Goal: Navigation & Orientation: Find specific page/section

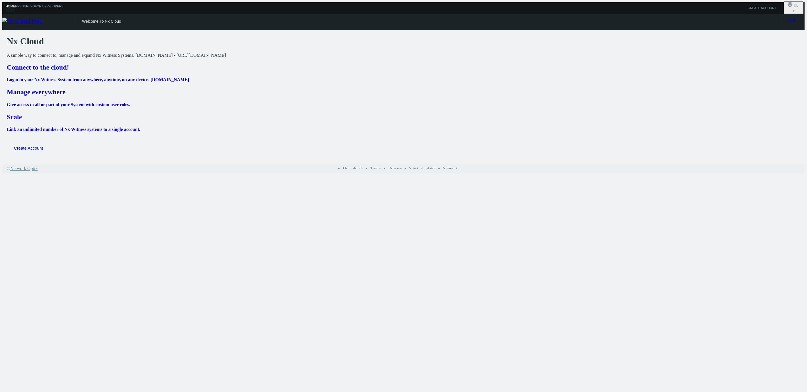
click at [793, 22] on link "Log In" at bounding box center [790, 19] width 11 height 5
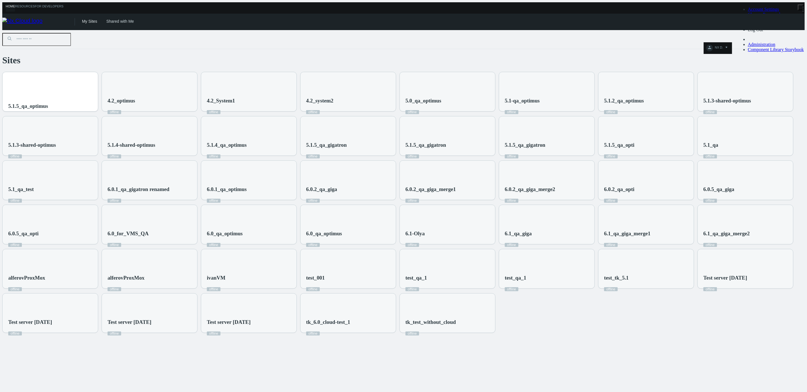
click at [98, 82] on div "5.1.5_qa_optimus" at bounding box center [50, 95] width 95 height 46
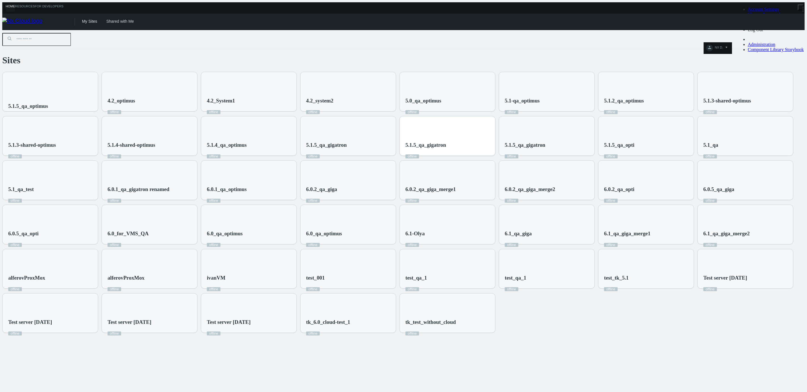
scroll to position [100, 0]
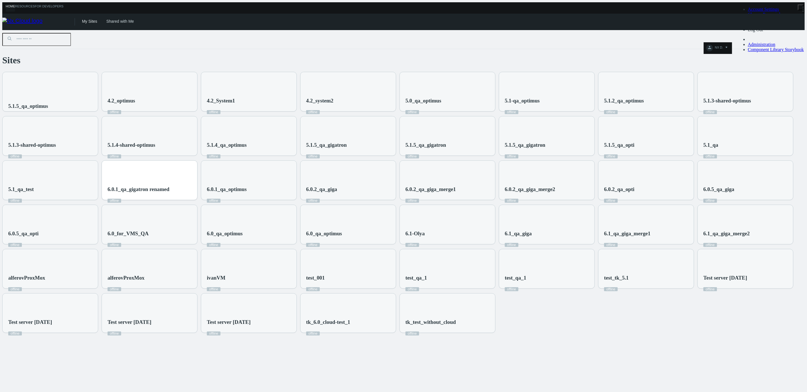
click at [197, 161] on div "6.0.1_qa_gigatron renamed offline" at bounding box center [149, 184] width 95 height 46
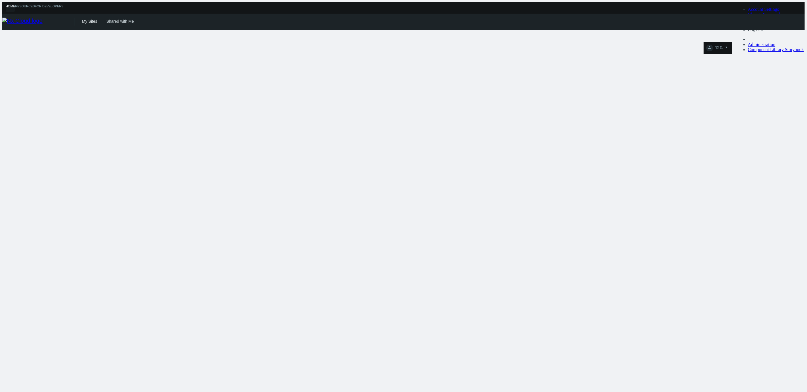
scroll to position [0, 0]
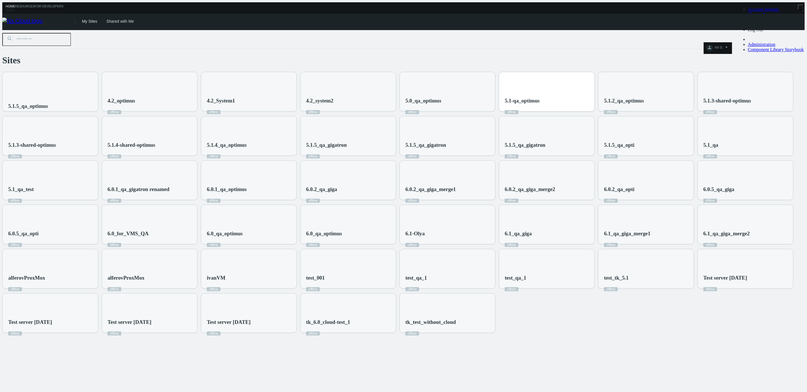
click at [505, 115] on div "5.1-qa_optimus offline" at bounding box center [522, 106] width 35 height 17
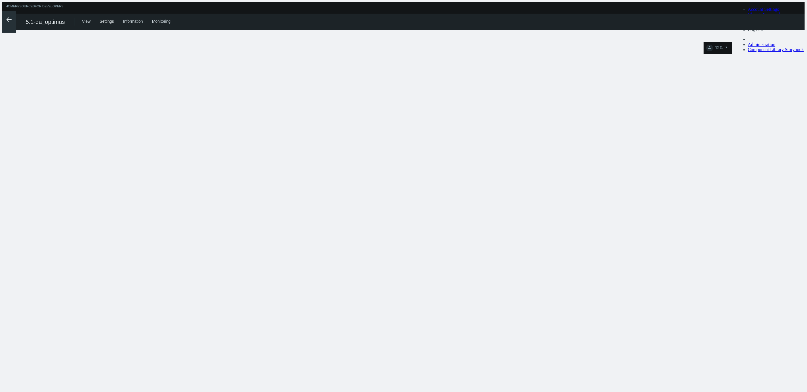
click at [7, 18] on polyline at bounding box center [8, 20] width 2 height 4
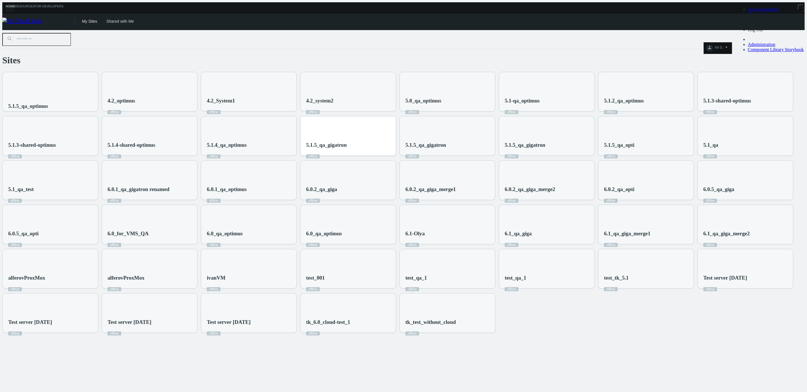
click at [396, 159] on div "5.1.5_qa_gigatron offline" at bounding box center [347, 139] width 95 height 46
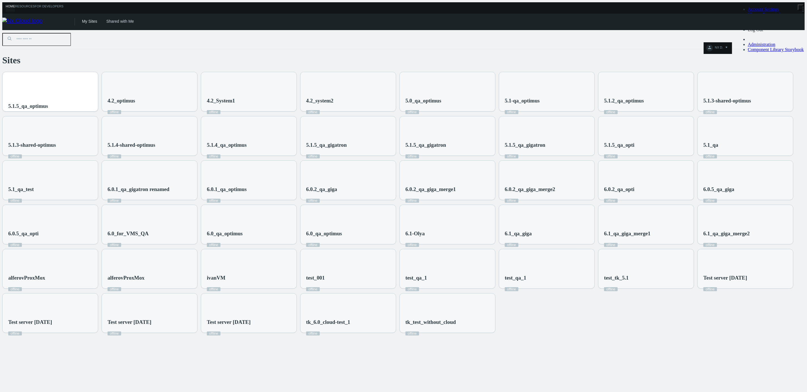
click at [98, 80] on div "5.1.5_qa_optimus" at bounding box center [50, 95] width 95 height 46
